Goal: Check status

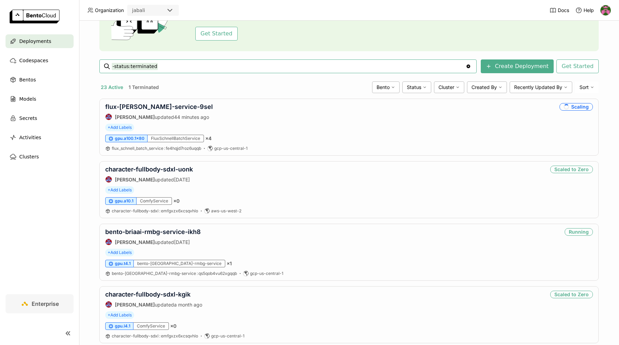
scroll to position [65, 0]
click at [165, 106] on link "flux-[PERSON_NAME]-service-9sel" at bounding box center [159, 106] width 108 height 7
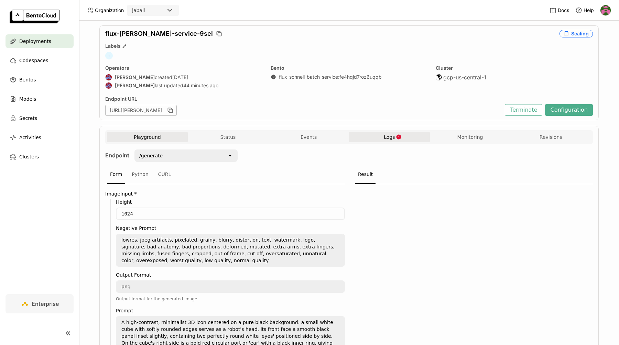
scroll to position [21, 0]
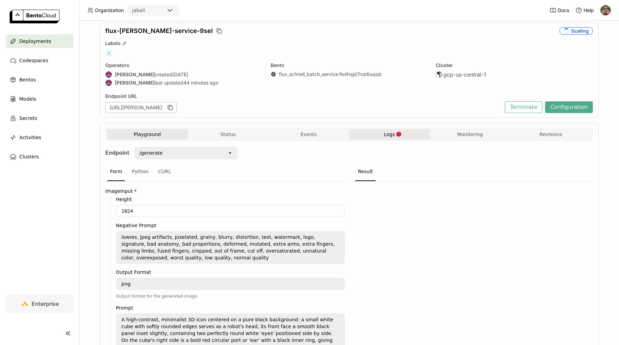
click at [388, 135] on span "Logs" at bounding box center [389, 134] width 11 height 6
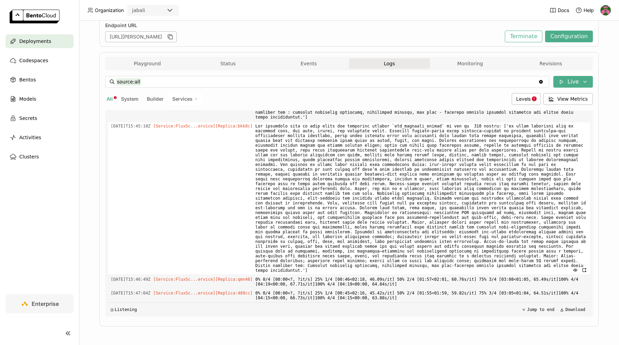
scroll to position [5669, 0]
